Goal: Find specific page/section: Find specific page/section

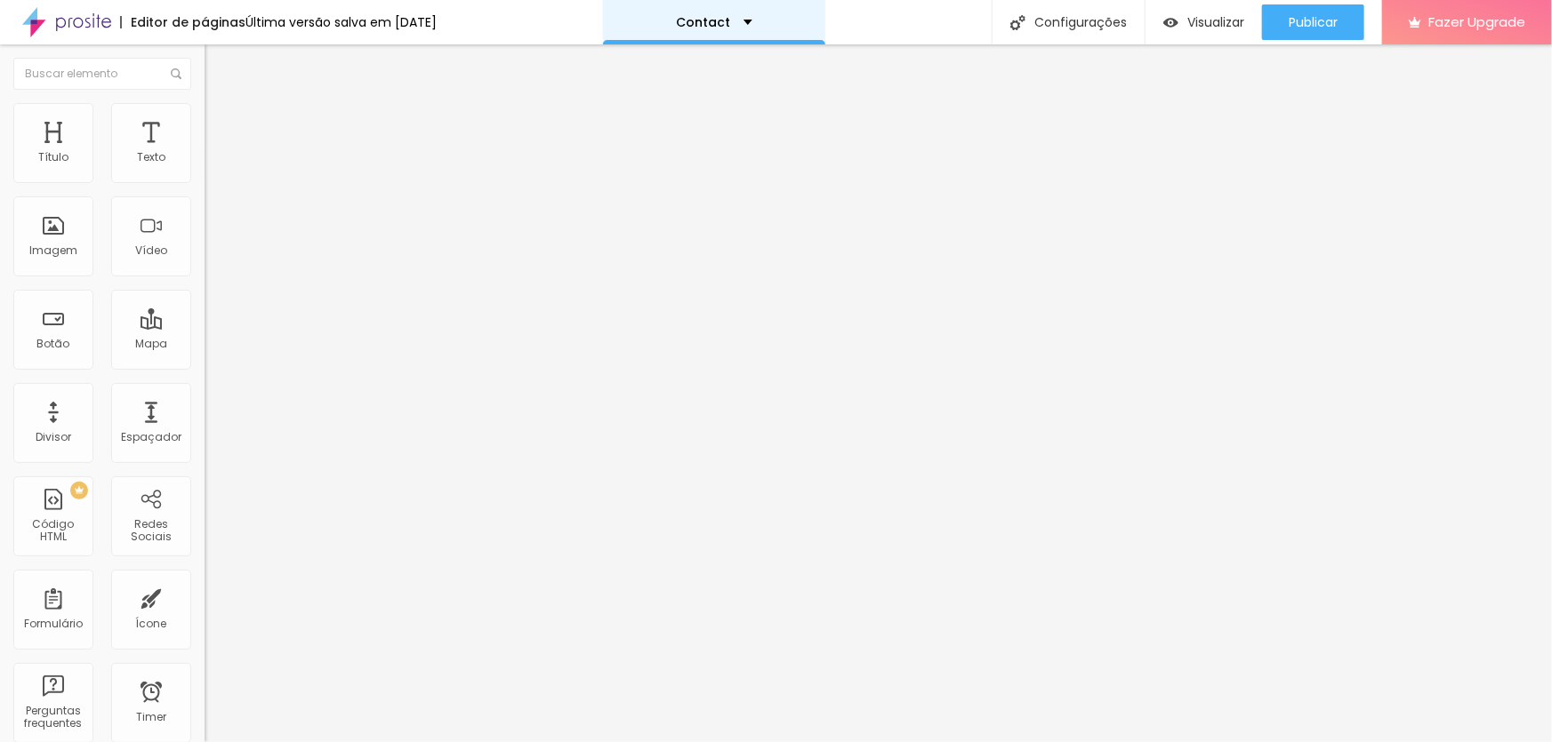
click at [752, 18] on div "Contact" at bounding box center [714, 22] width 76 height 12
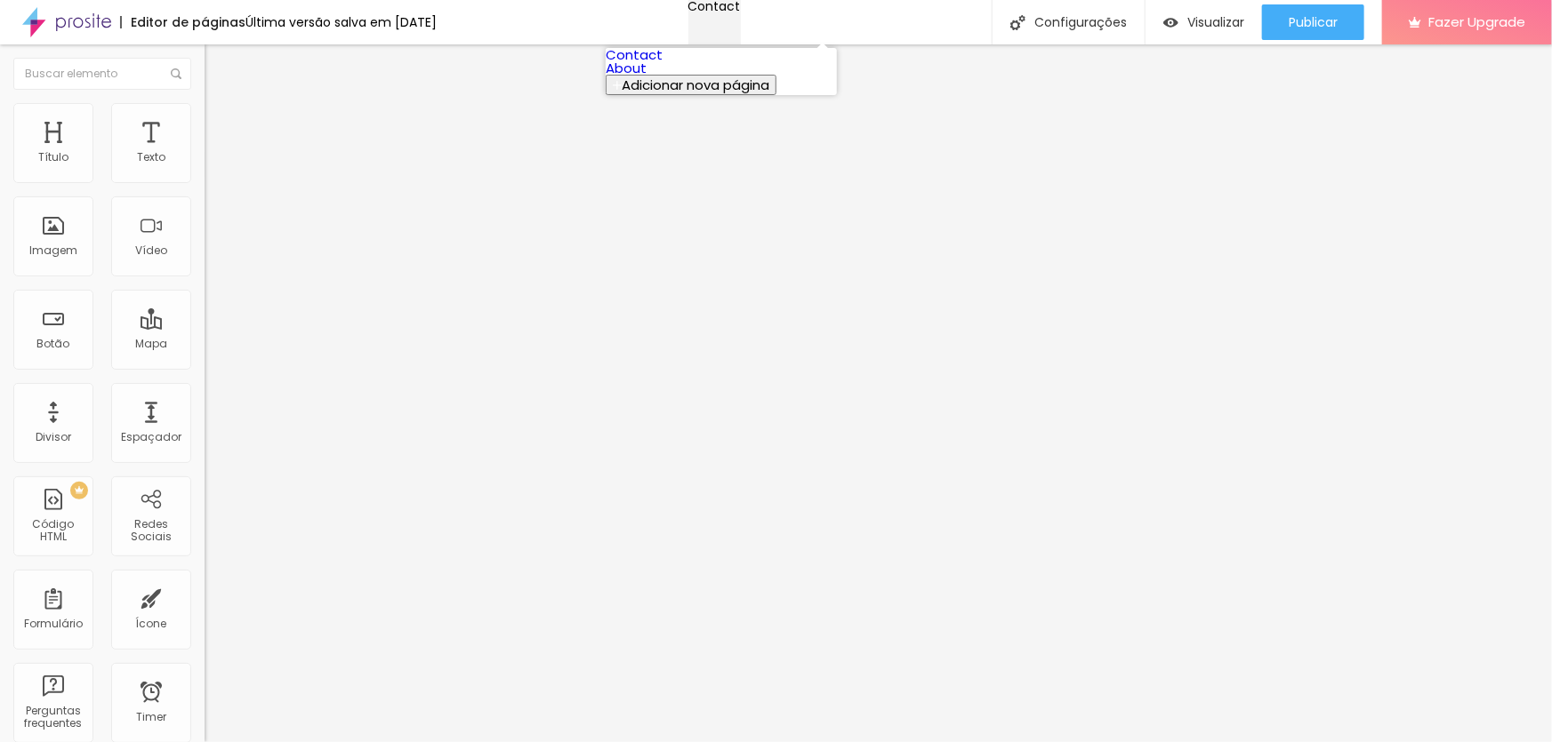
click at [741, 12] on div "Contact" at bounding box center [714, 6] width 52 height 12
click at [218, 63] on img "button" at bounding box center [225, 65] width 14 height 14
click at [218, 62] on img "button" at bounding box center [225, 65] width 14 height 14
click at [51, 146] on div "Título" at bounding box center [53, 143] width 80 height 80
click at [139, 148] on div "Texto" at bounding box center [151, 143] width 80 height 80
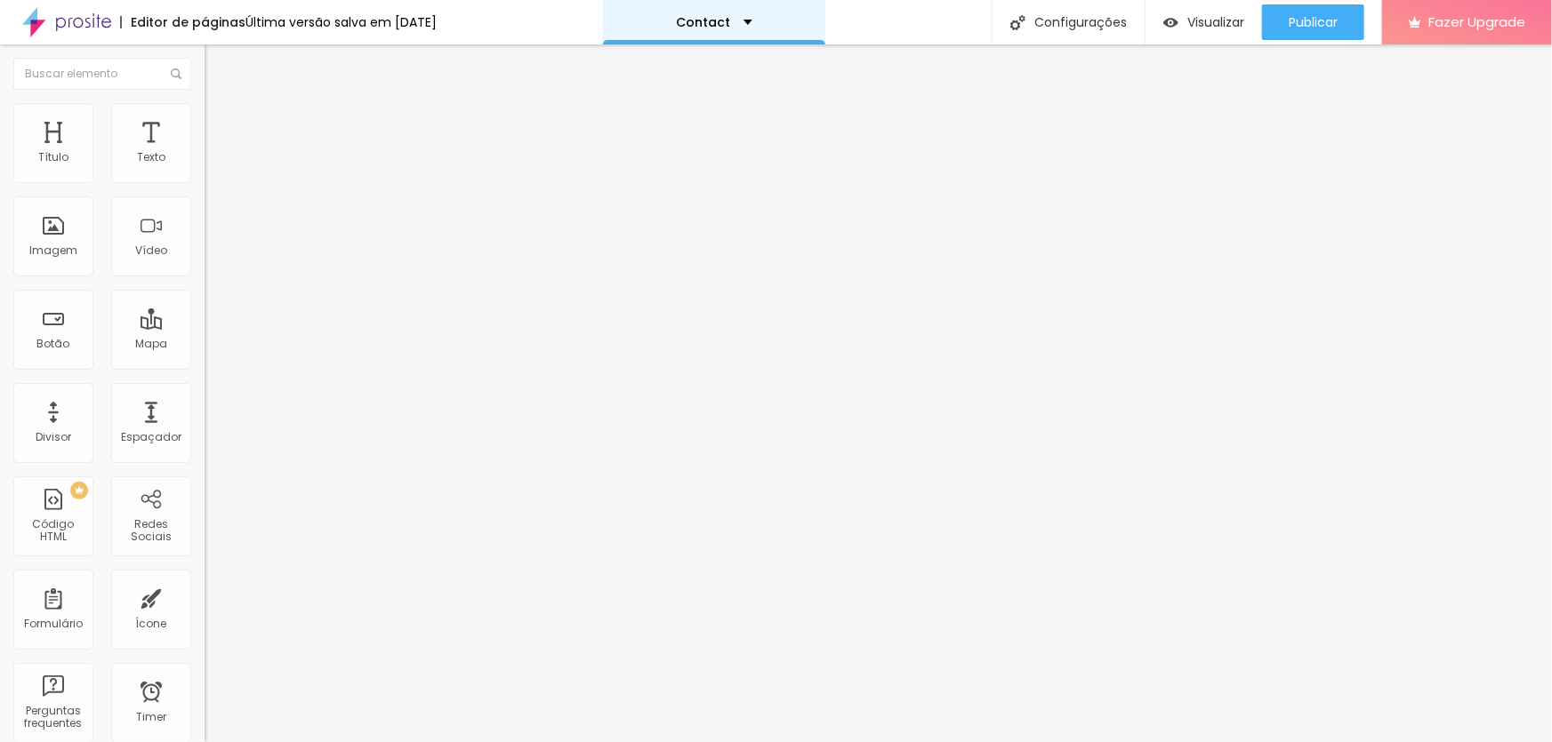
click at [752, 20] on div "Contact" at bounding box center [714, 22] width 76 height 12
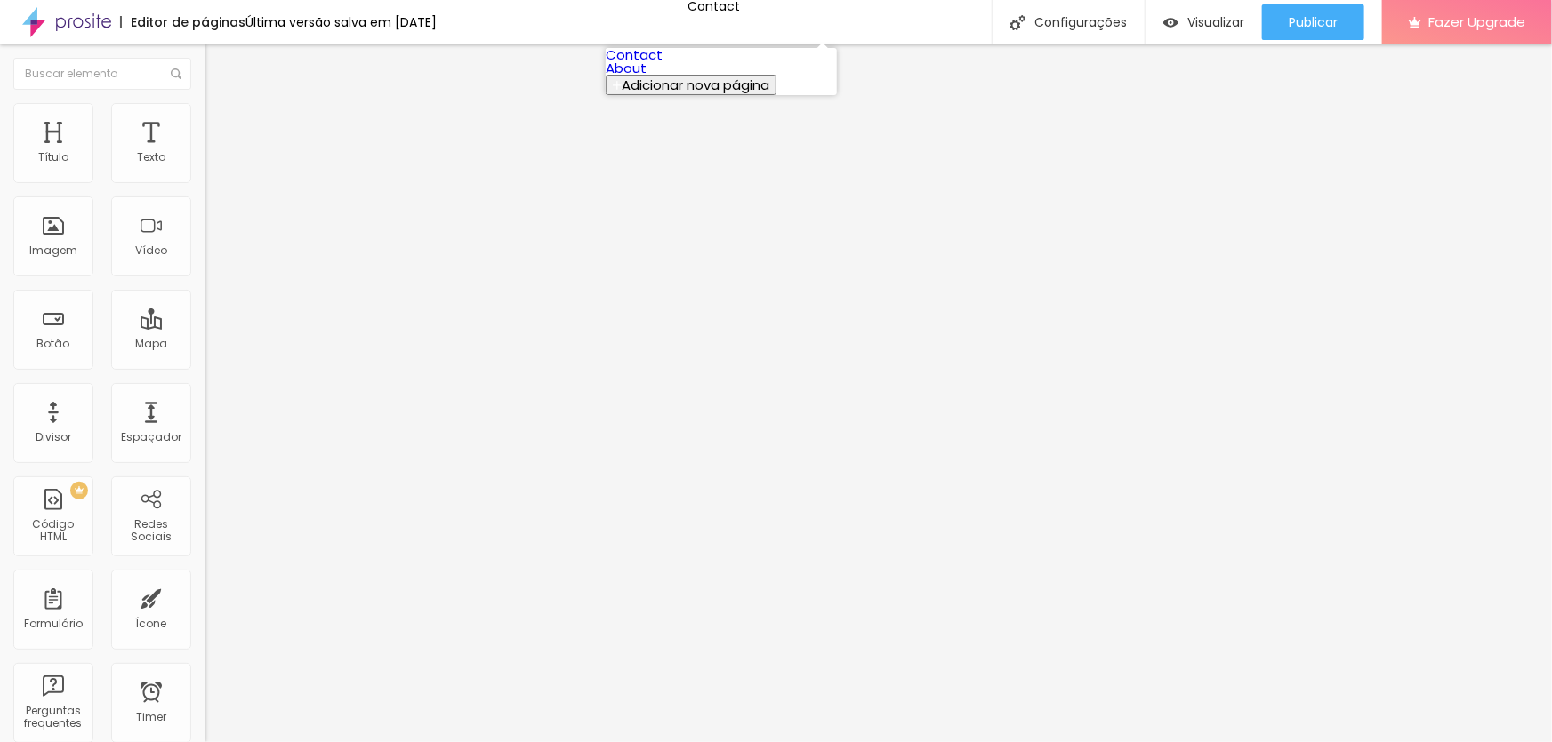
click at [662, 54] on link "Contact" at bounding box center [634, 54] width 57 height 19
